Goal: Task Accomplishment & Management: Manage account settings

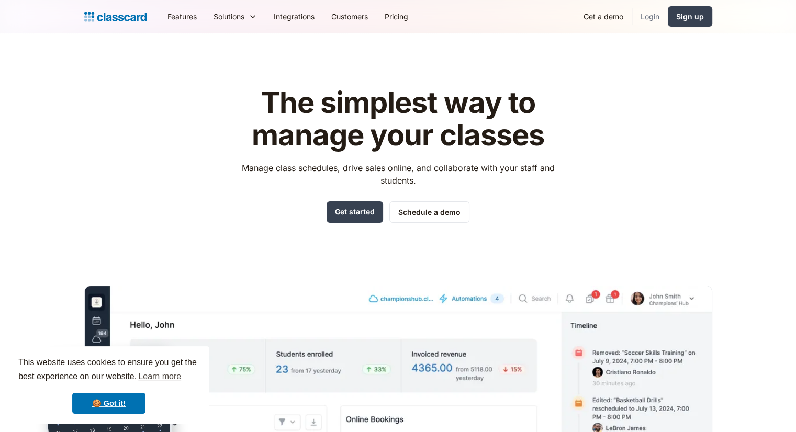
click at [652, 21] on link "Login" at bounding box center [650, 17] width 36 height 24
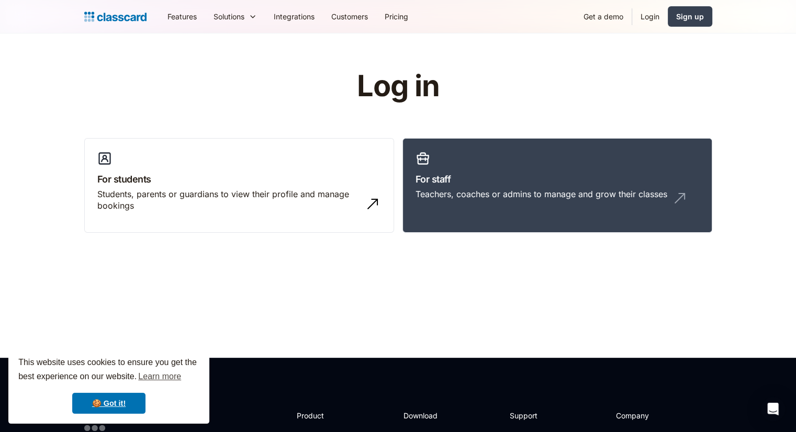
click at [652, 21] on link "Login" at bounding box center [650, 17] width 36 height 24
click at [640, 18] on link "Login" at bounding box center [650, 17] width 36 height 24
click at [477, 197] on div "Teachers, coaches or admins to manage and grow their classes" at bounding box center [541, 194] width 252 height 12
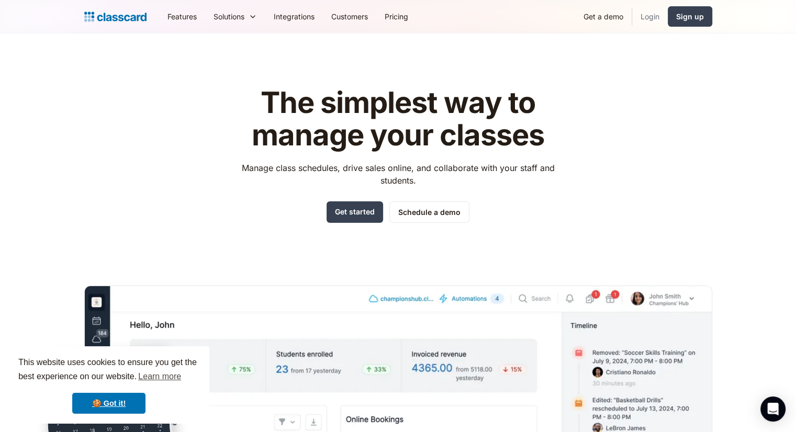
click at [653, 18] on link "Login" at bounding box center [650, 17] width 36 height 24
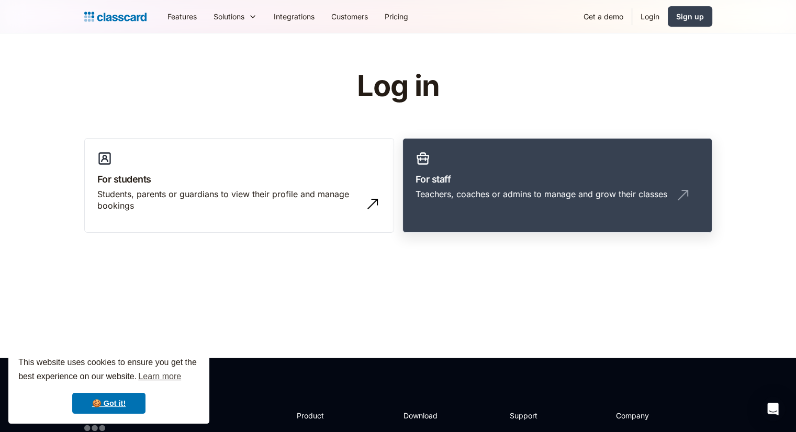
click at [470, 205] on div "Teachers, coaches or admins to manage and grow their classes" at bounding box center [556, 198] width 283 height 20
